Goal: Communication & Community: Answer question/provide support

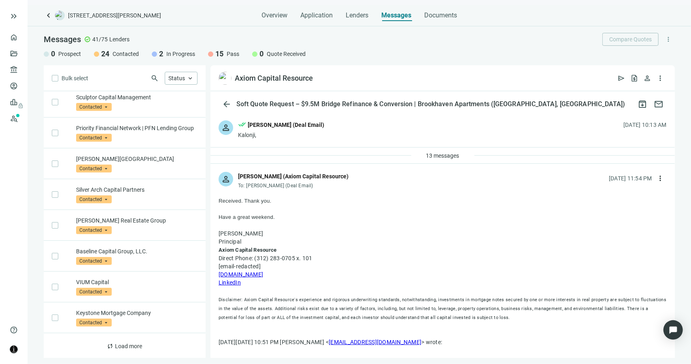
scroll to position [388, 0]
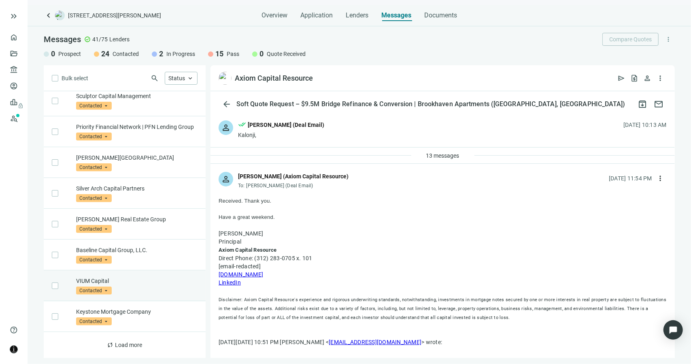
click at [143, 274] on div "VIUM Capital Contacted arrow_drop_down" at bounding box center [125, 285] width 162 height 31
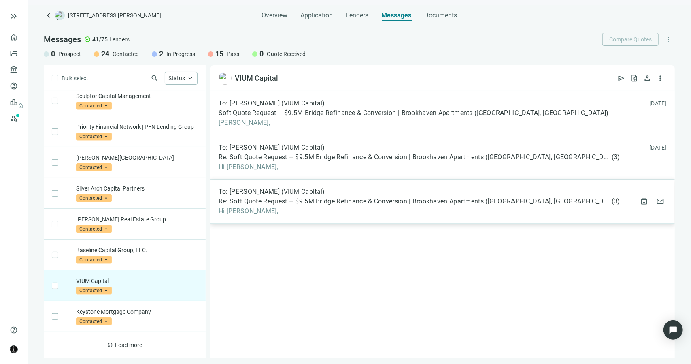
click at [269, 188] on span "To: [PERSON_NAME] (VIUM Capital)" at bounding box center [272, 191] width 106 height 8
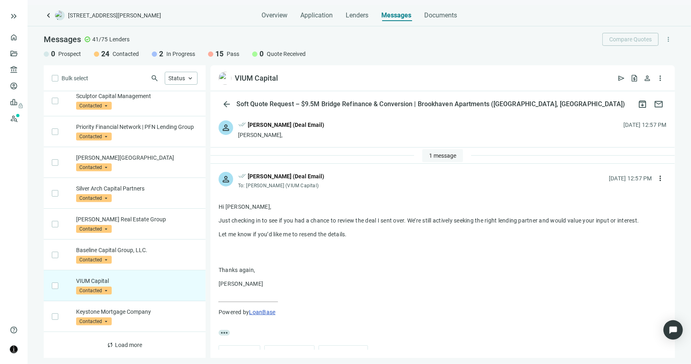
click at [434, 156] on span "1 message" at bounding box center [442, 155] width 27 height 6
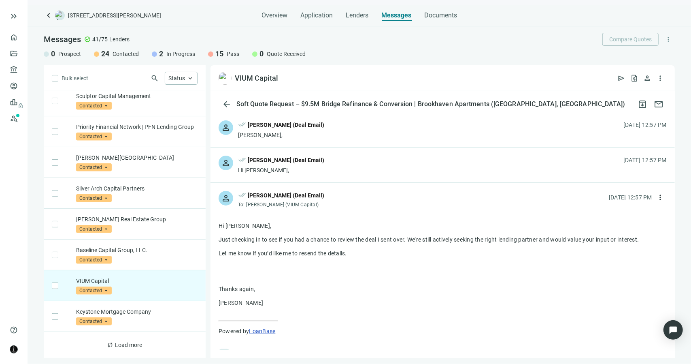
click at [325, 166] on div "person done_all [PERSON_NAME] (Deal Email) Hi [PERSON_NAME], [DATE] 12:57 PM" at bounding box center [443, 164] width 464 height 35
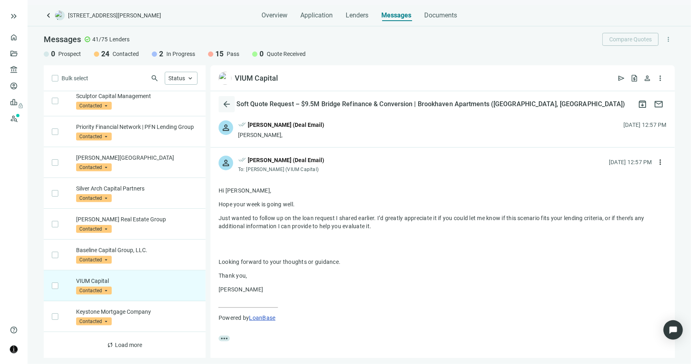
click at [226, 102] on span "arrow_back" at bounding box center [227, 104] width 10 height 10
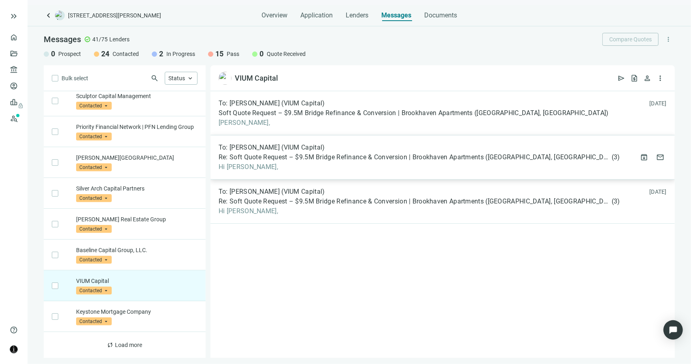
click at [307, 149] on span "To: [PERSON_NAME] (VIUM Capital)" at bounding box center [272, 147] width 106 height 8
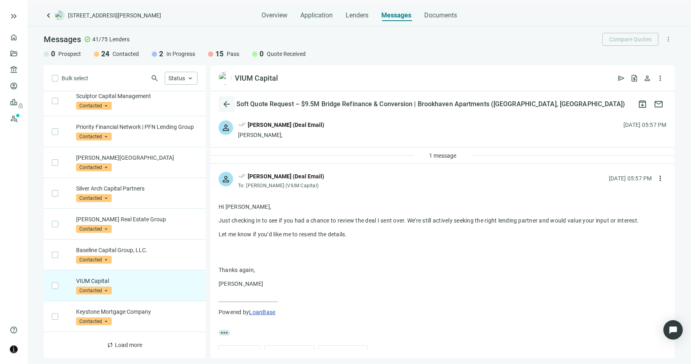
click at [224, 100] on span "arrow_back" at bounding box center [227, 104] width 10 height 10
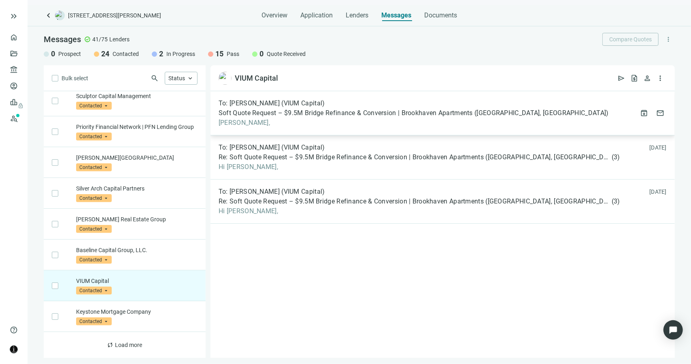
click at [264, 119] on span "[PERSON_NAME]," at bounding box center [414, 123] width 390 height 8
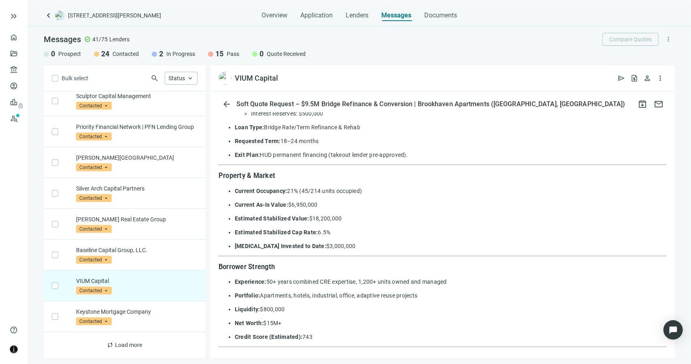
scroll to position [243, 0]
